Goal: Task Accomplishment & Management: Manage account settings

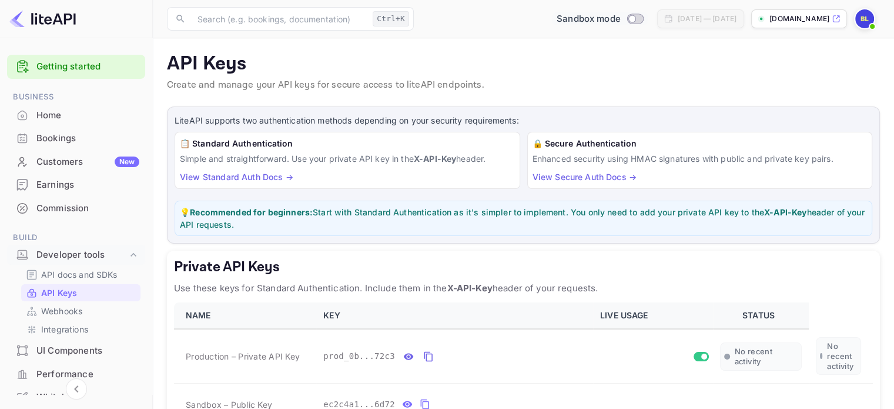
scroll to position [118, 0]
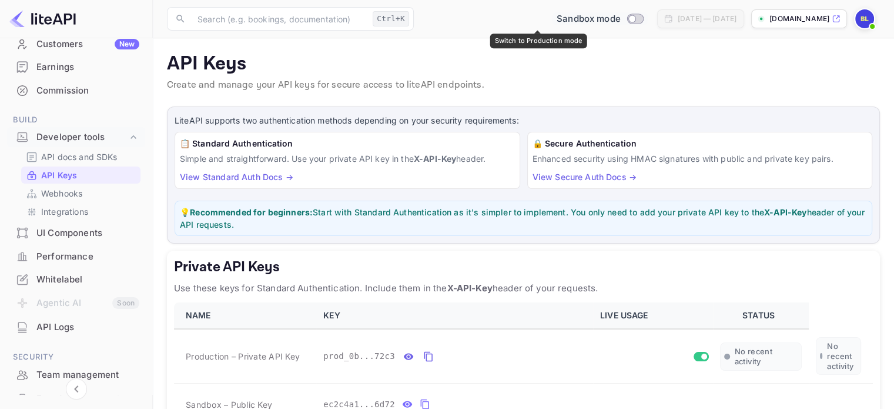
click at [569, 24] on div "Sandbox mode" at bounding box center [600, 19] width 96 height 14
checkbox input "true"
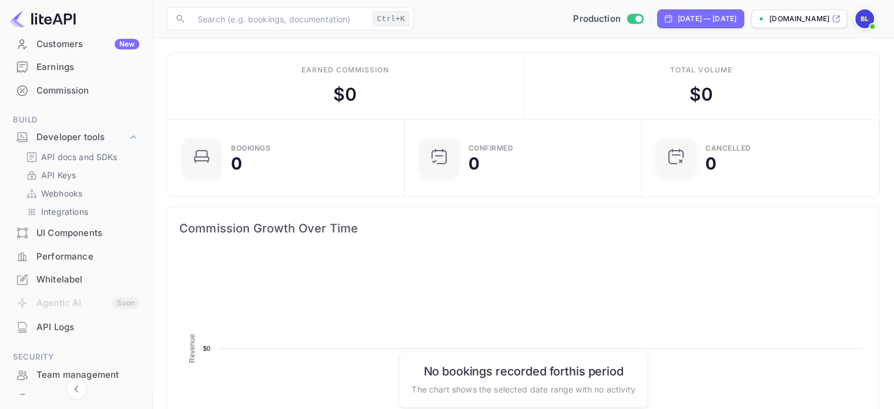
scroll to position [182, 221]
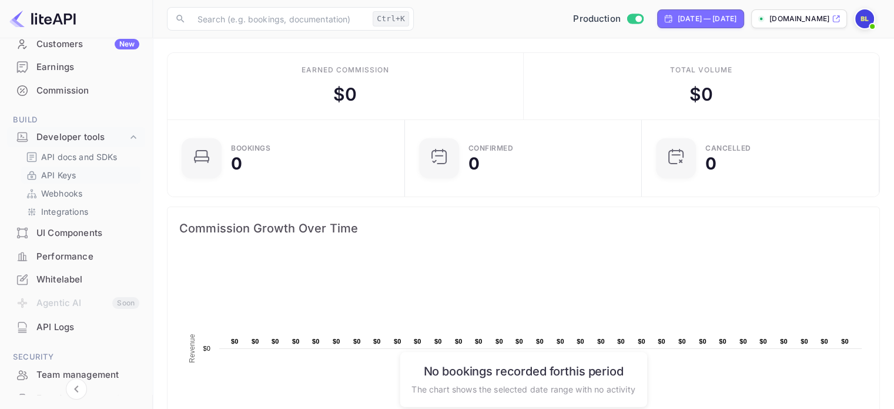
click at [87, 175] on link "API Keys" at bounding box center [81, 175] width 110 height 12
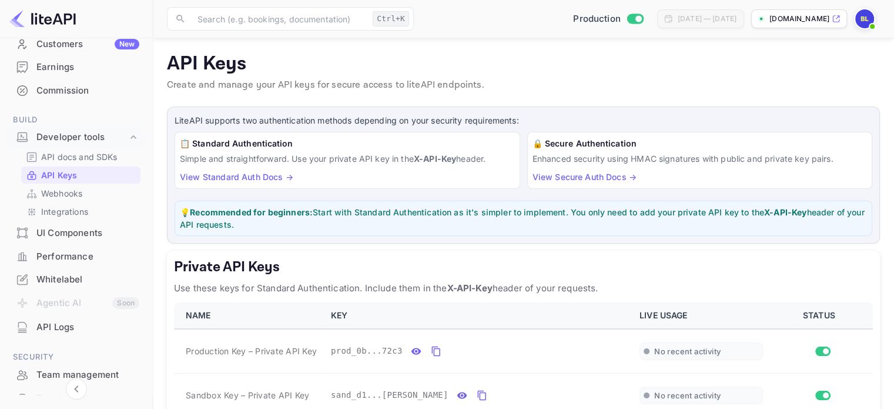
scroll to position [176, 0]
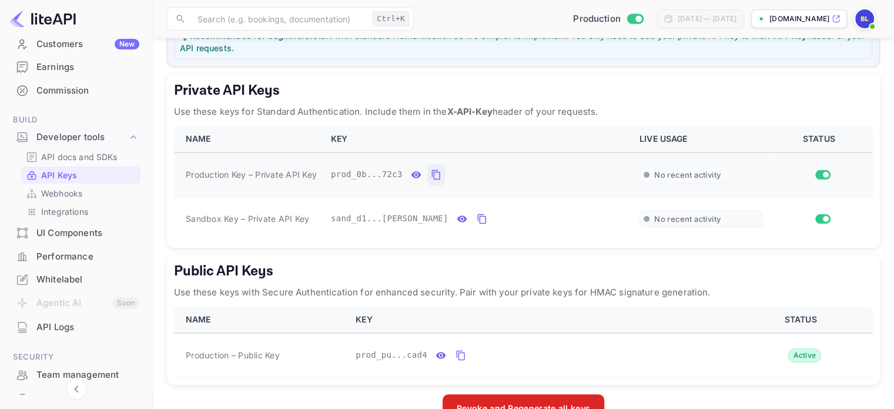
click at [435, 171] on icon "private api keys table" at bounding box center [436, 175] width 11 height 14
click at [477, 216] on icon "private api keys table" at bounding box center [482, 219] width 11 height 14
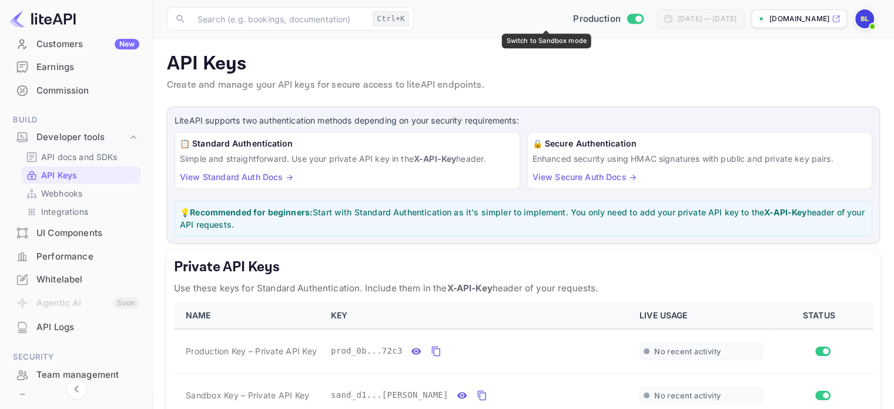
click at [627, 16] on input "Switch to Sandbox mode" at bounding box center [639, 19] width 24 height 8
checkbox input "false"
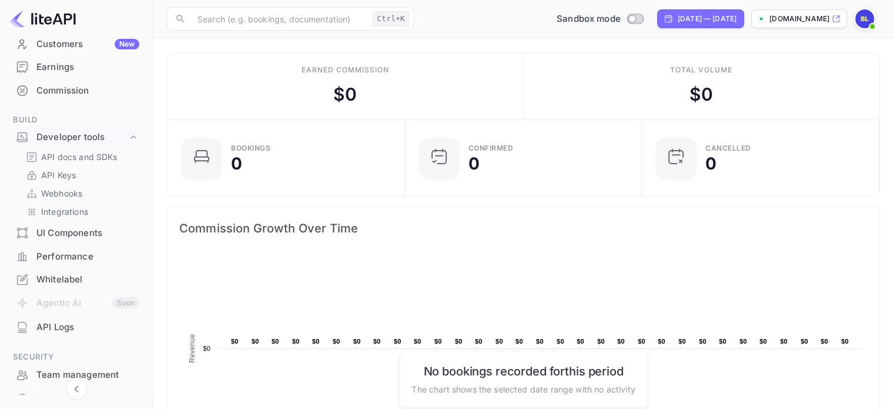
scroll to position [182, 221]
click at [620, 16] on input "Switch to Production mode" at bounding box center [632, 19] width 24 height 8
checkbox input "true"
click at [798, 23] on p "[DOMAIN_NAME]" at bounding box center [800, 19] width 60 height 11
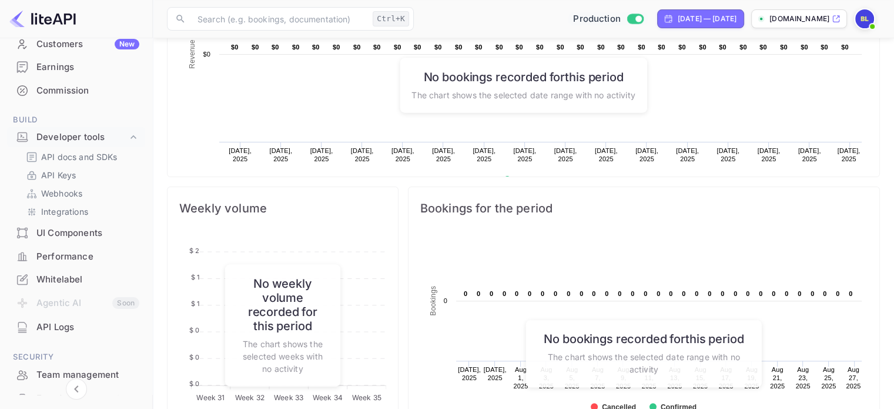
scroll to position [0, 0]
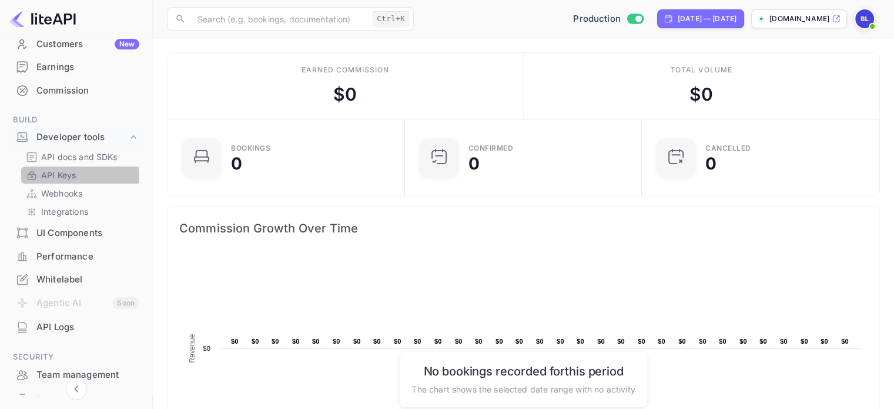
click at [71, 176] on p "API Keys" at bounding box center [58, 175] width 35 height 12
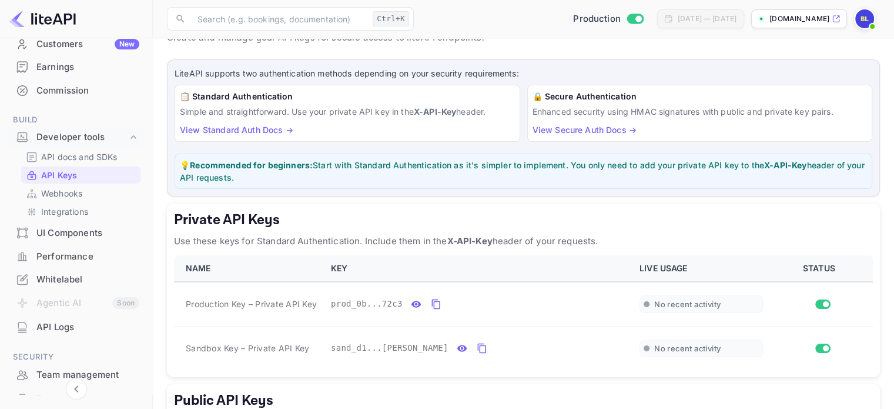
scroll to position [207, 0]
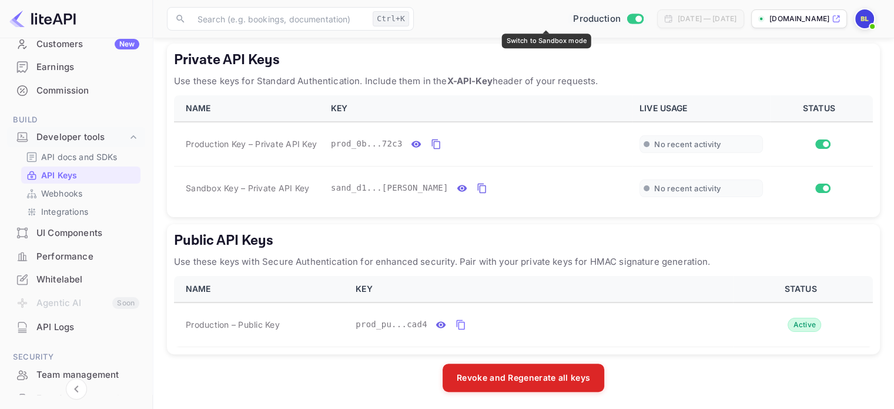
click at [627, 20] on input "Switch to Sandbox mode" at bounding box center [639, 19] width 24 height 8
checkbox input "false"
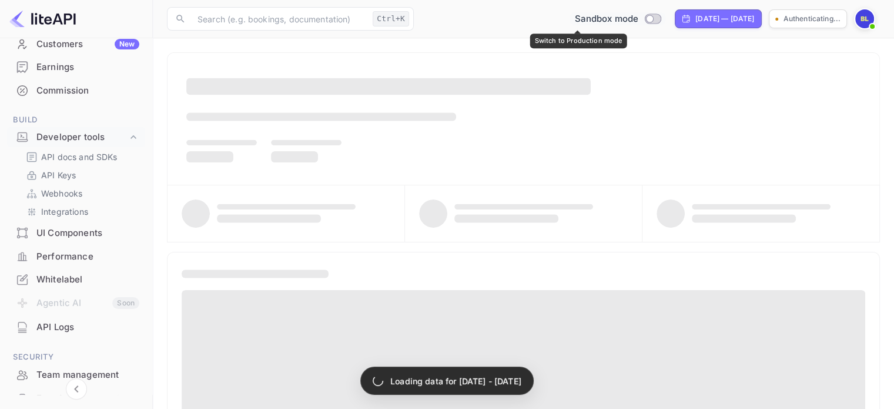
click at [579, 20] on span "Sandbox mode" at bounding box center [606, 19] width 64 height 14
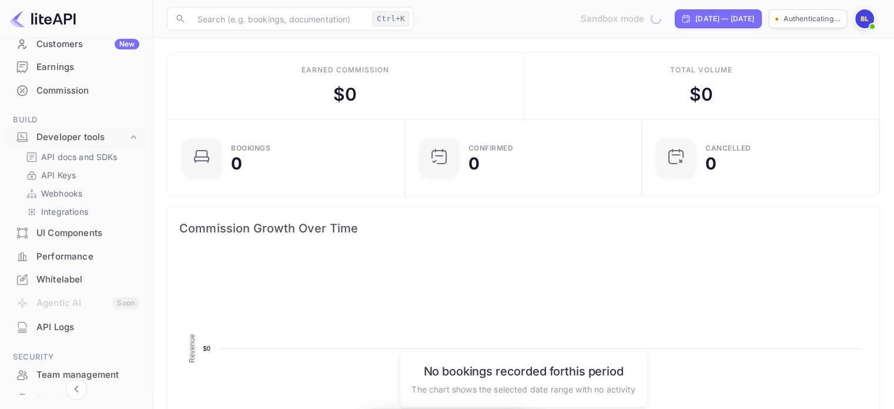
scroll to position [182, 221]
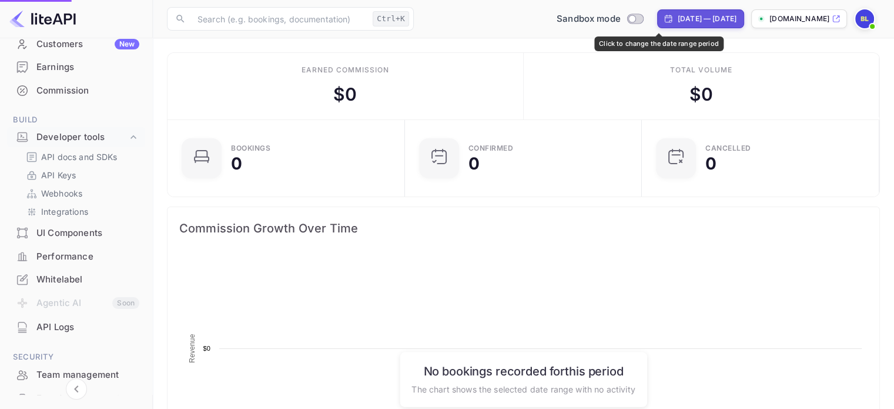
checkbox input "true"
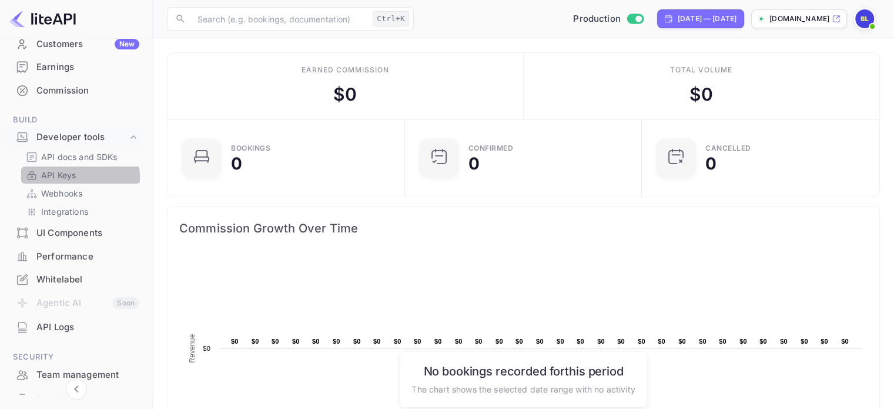
click at [70, 178] on p "API Keys" at bounding box center [58, 175] width 35 height 12
